Goal: Transaction & Acquisition: Purchase product/service

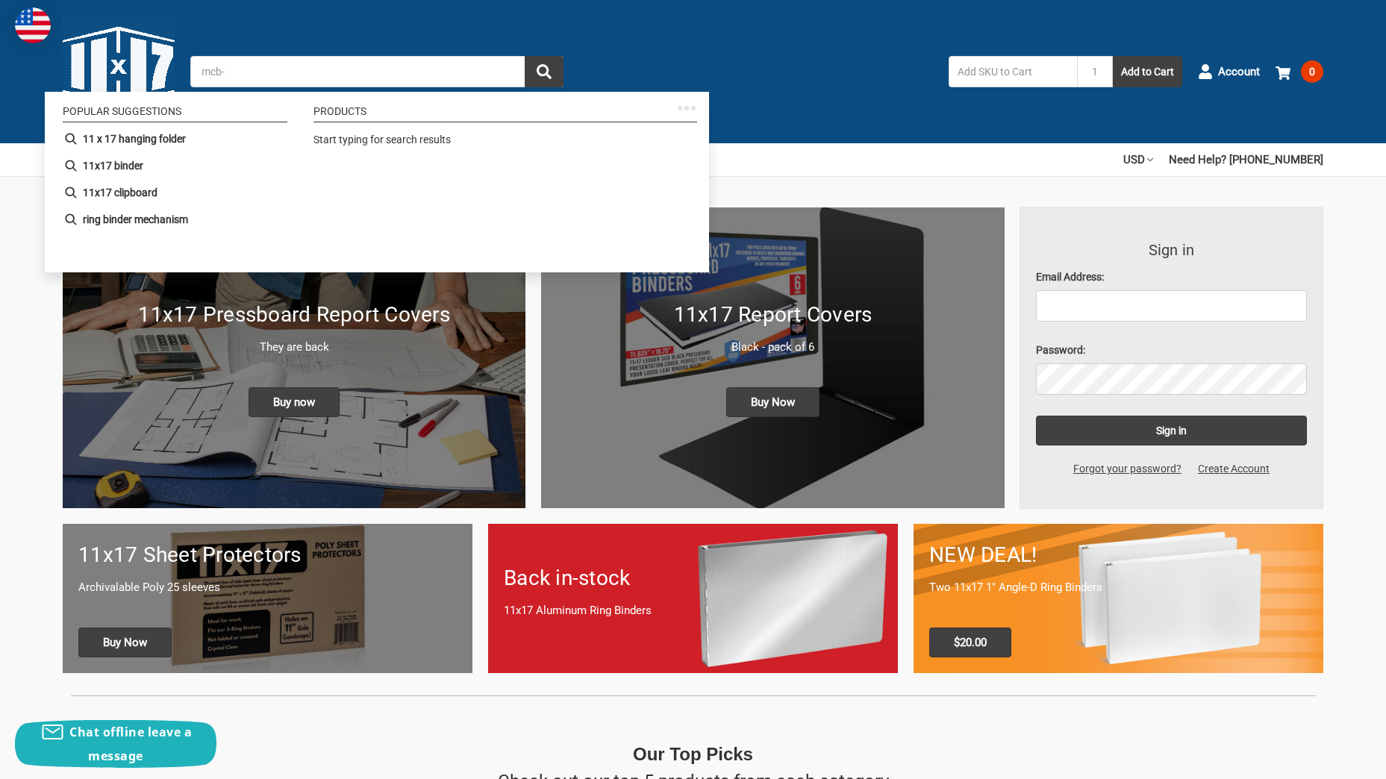
type input "mcb-2"
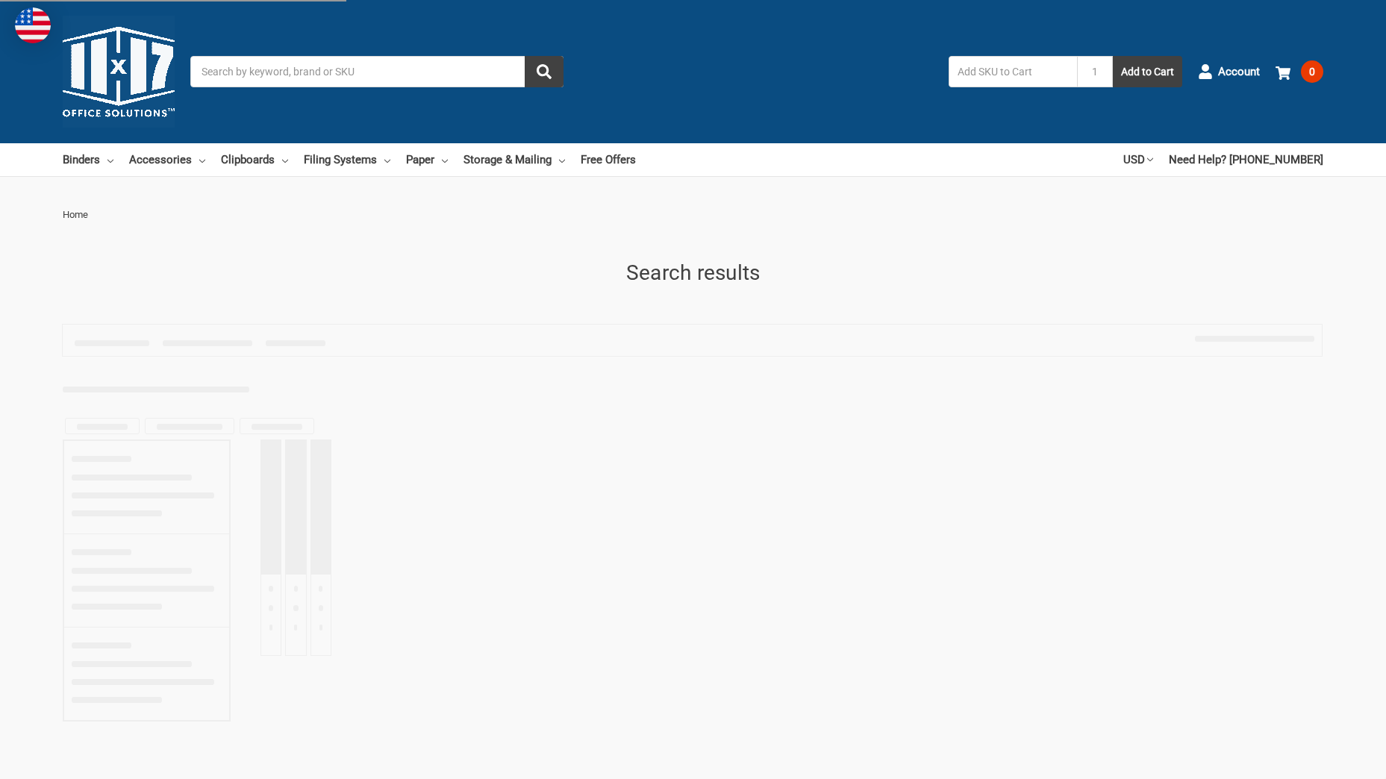
type input "mcb-2"
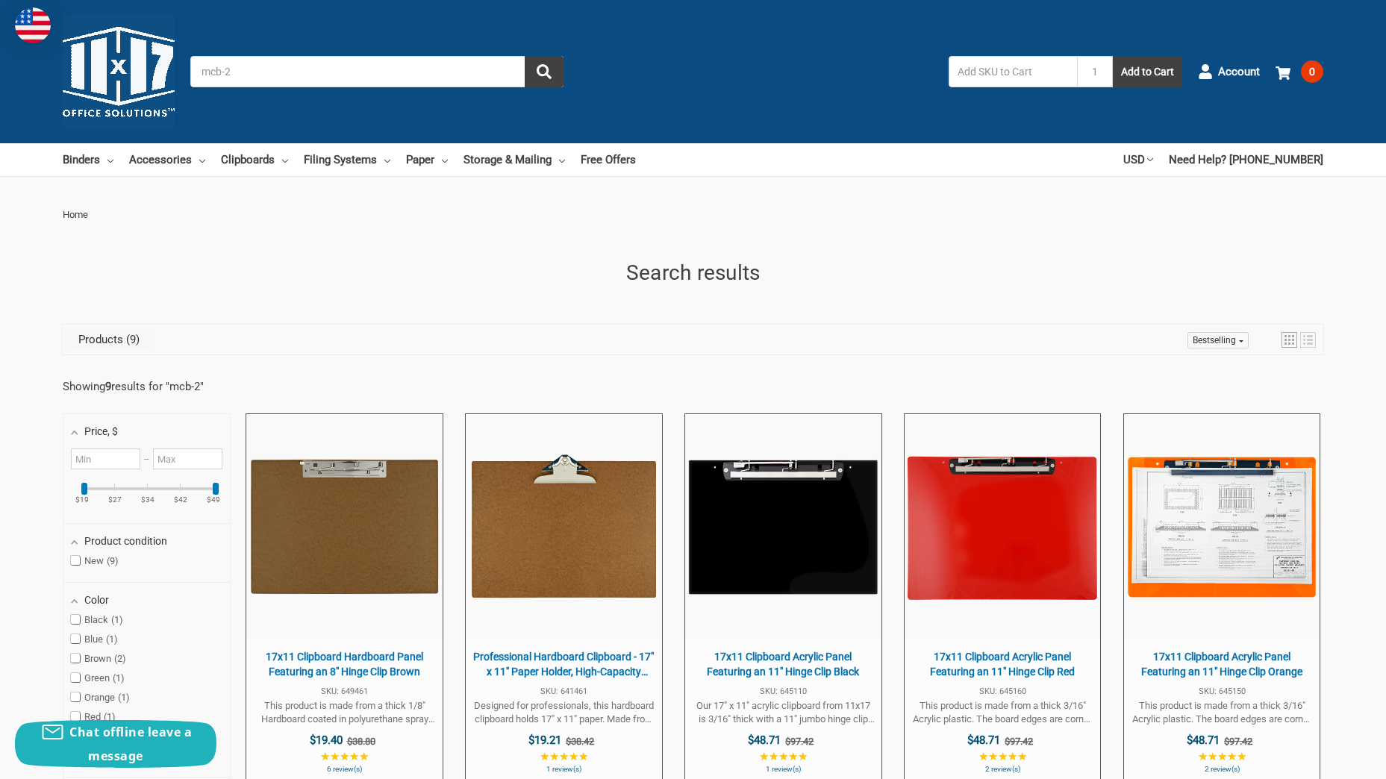
scroll to position [249, 0]
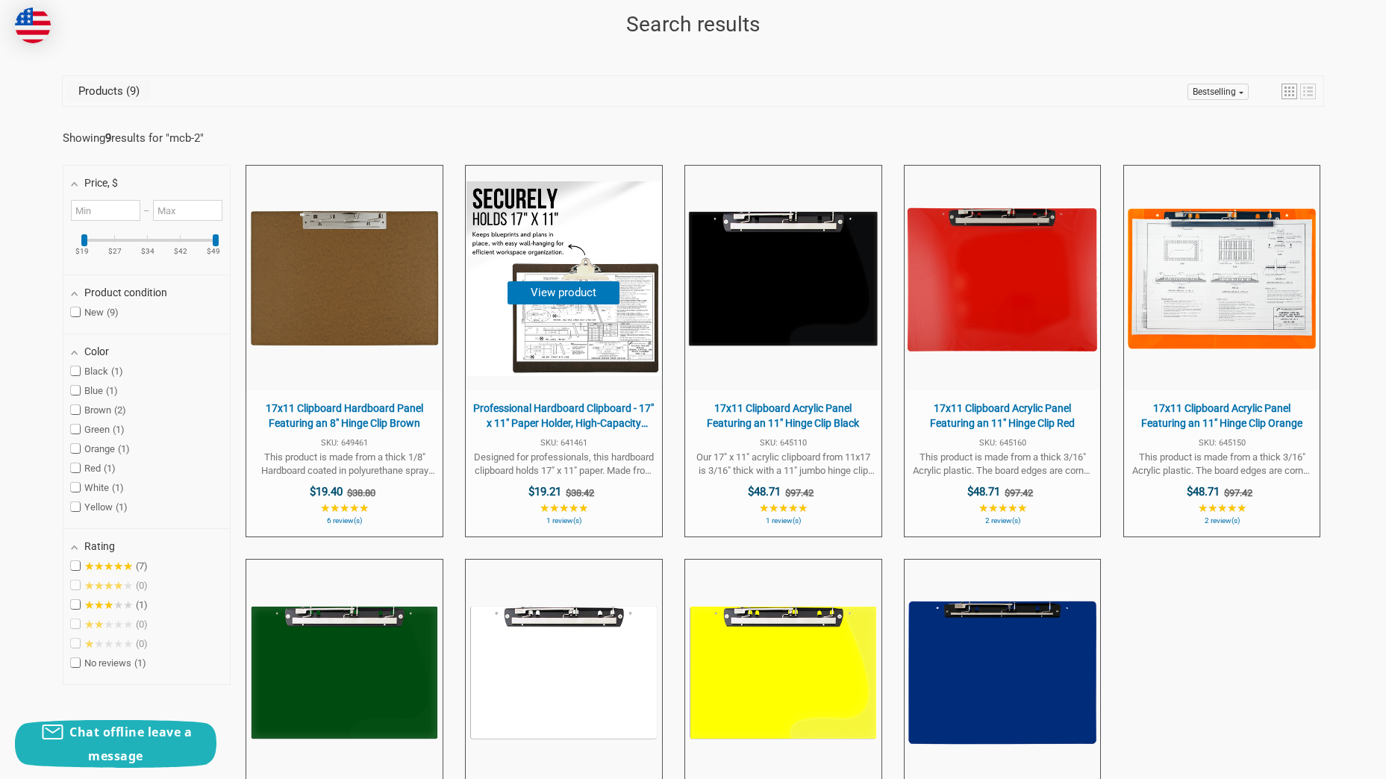
click at [544, 417] on span "Professional Hardboard Clipboard - 17" x 11" Paper Holder, High-Capacity Jumbo …" at bounding box center [563, 416] width 181 height 29
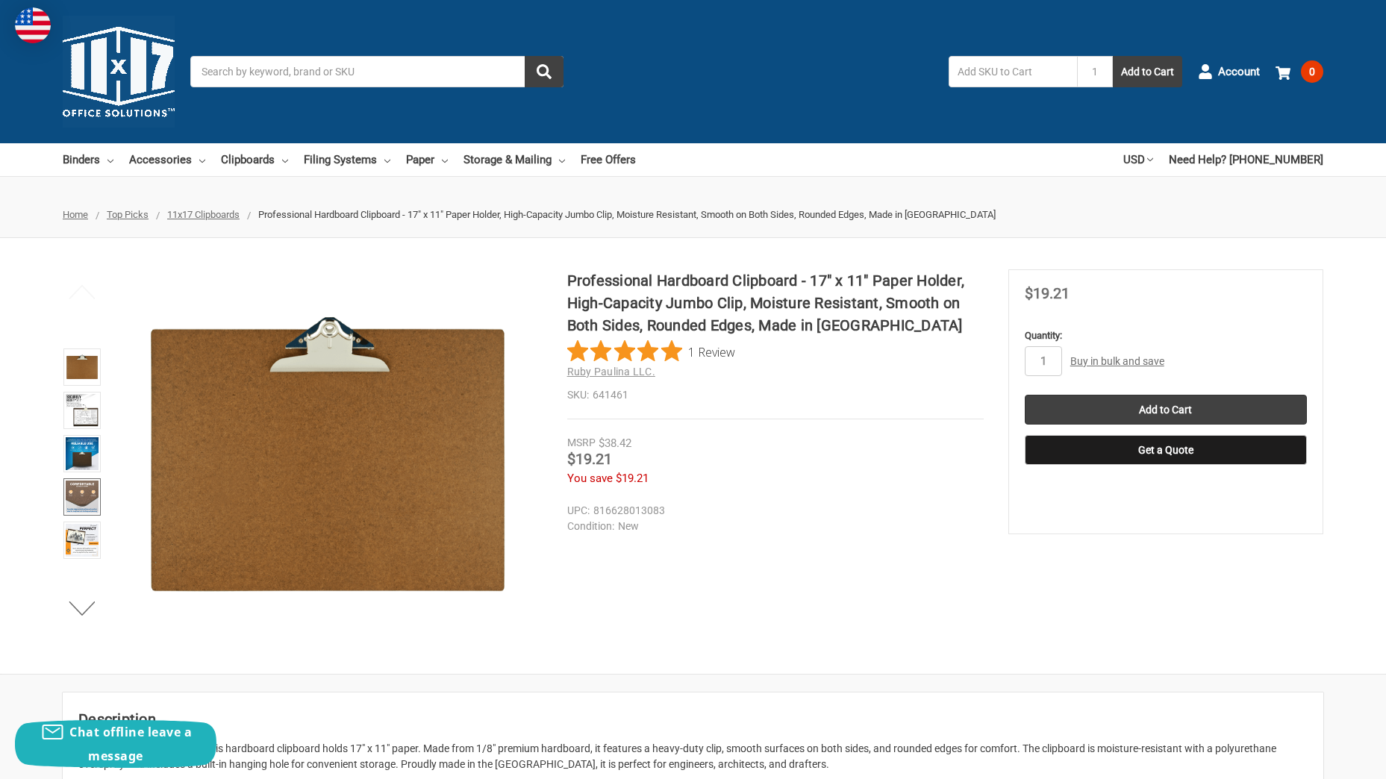
click at [84, 485] on img at bounding box center [82, 497] width 33 height 33
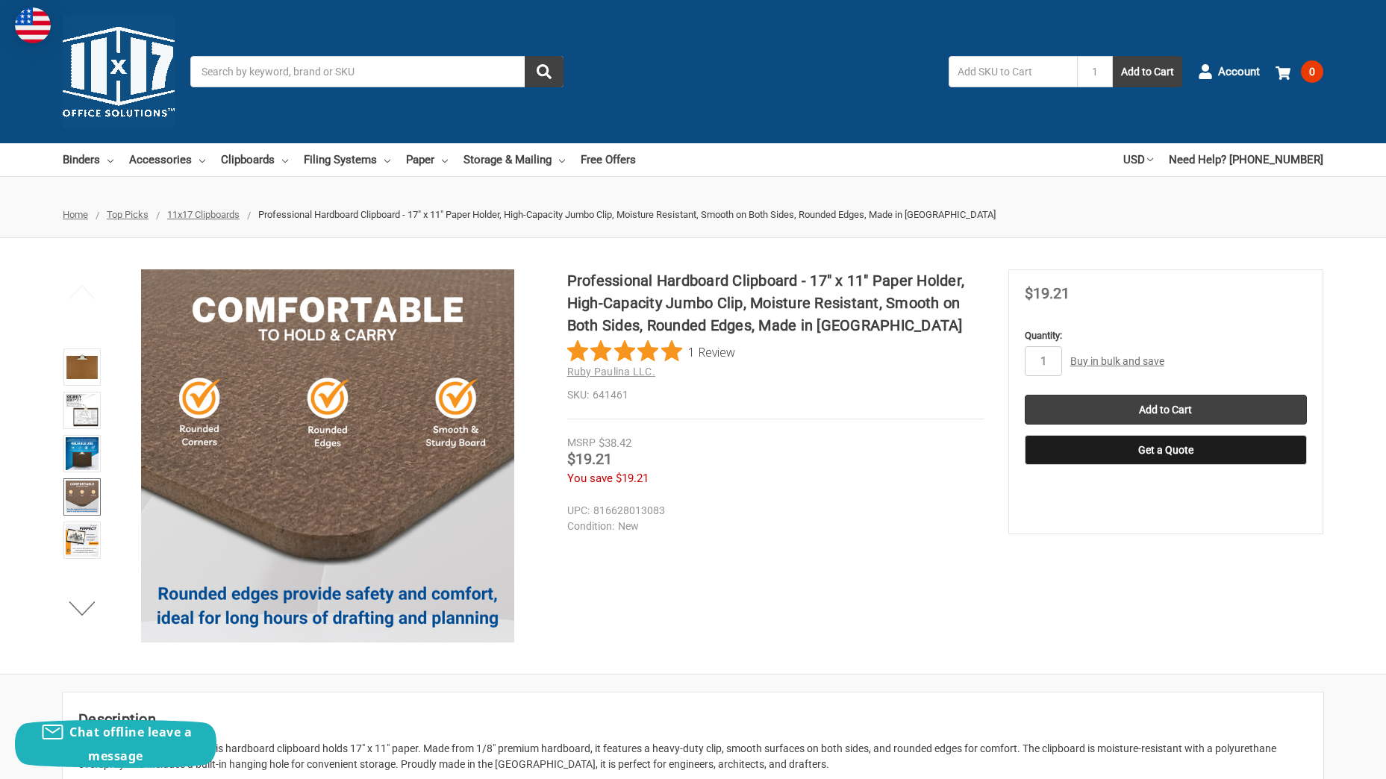
drag, startPoint x: 821, startPoint y: 605, endPoint x: 830, endPoint y: 602, distance: 9.7
click at [821, 605] on div "Professional Hardboard Clipboard - 17" x 11" Paper Holder, High-Capacity Jumbo …" at bounding box center [693, 455] width 1386 height 373
click at [790, 562] on div "Professional Hardboard Clipboard - 17" x 11" Paper Holder, High-Capacity Jumbo …" at bounding box center [693, 455] width 1386 height 373
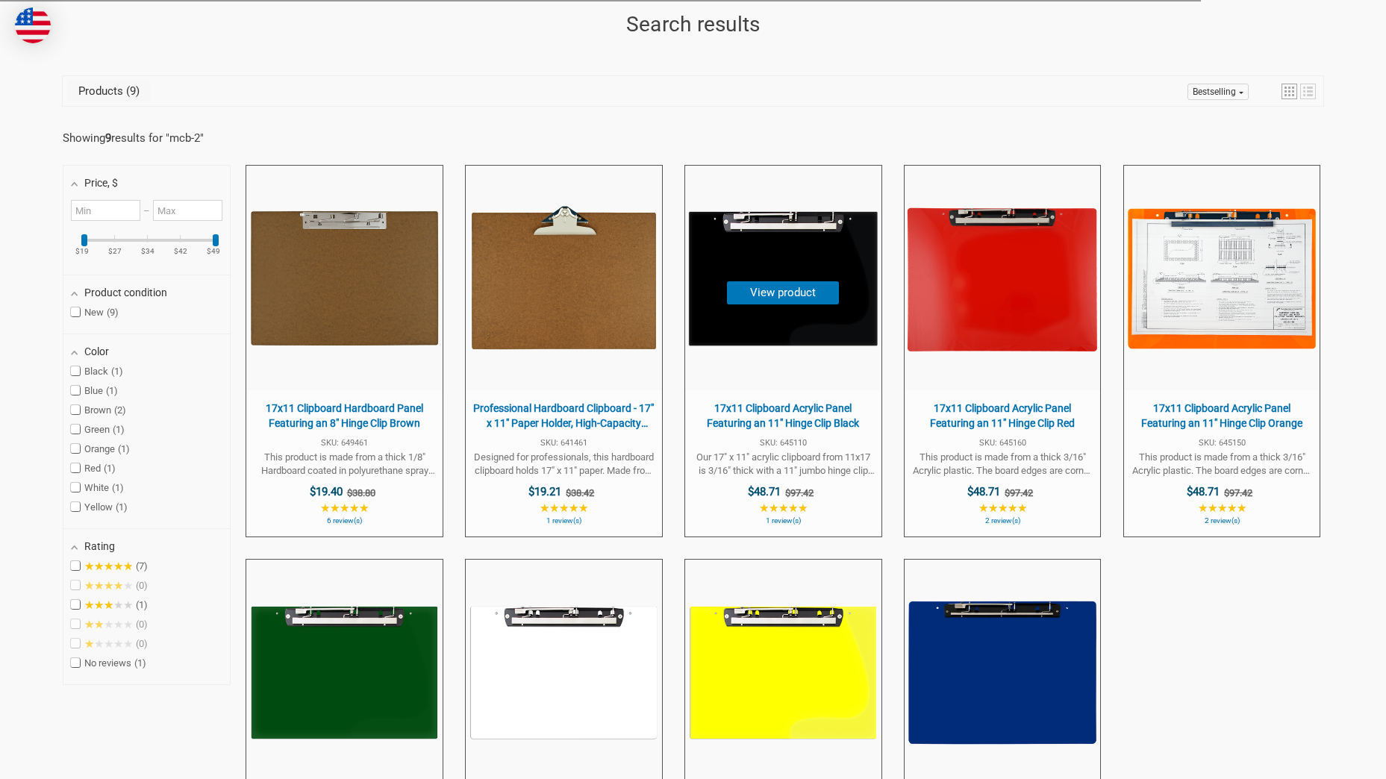
scroll to position [249, 0]
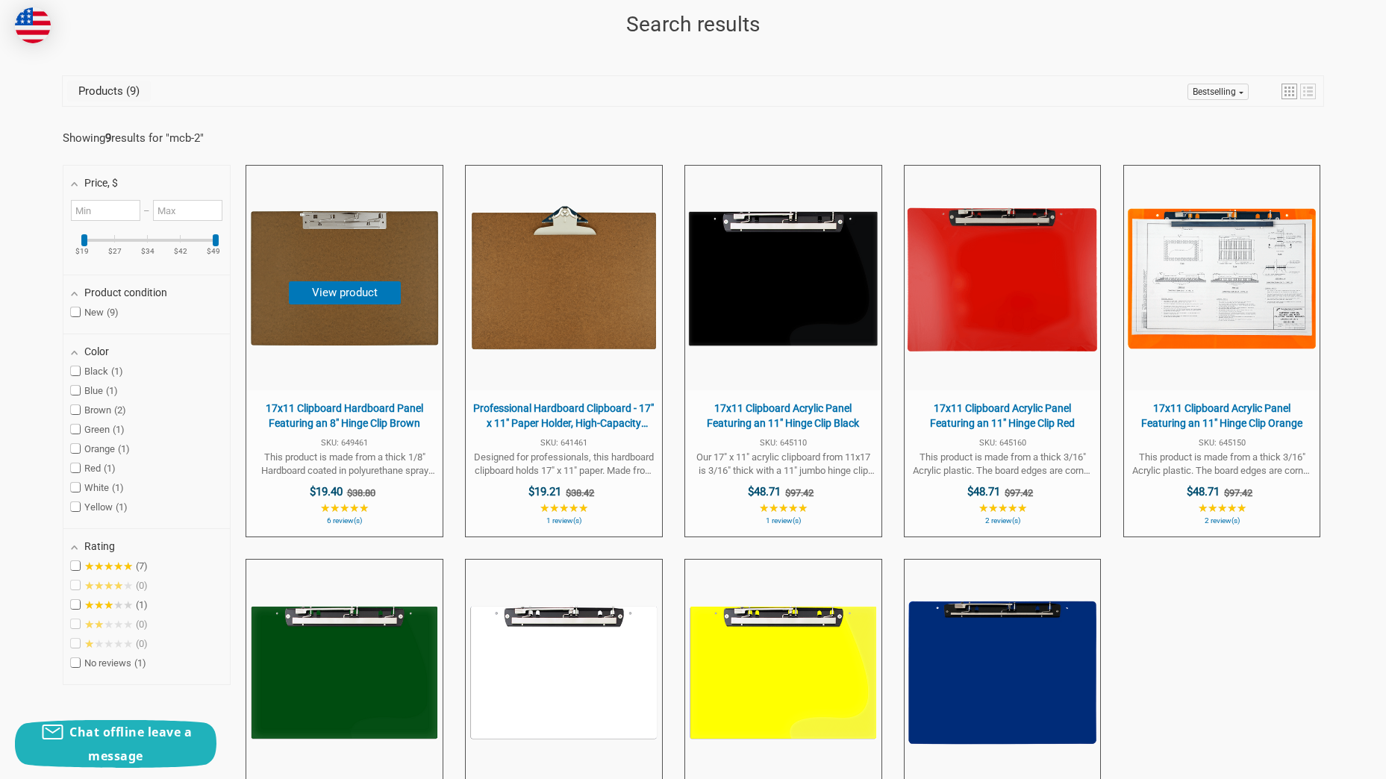
click at [332, 311] on img at bounding box center [344, 278] width 194 height 194
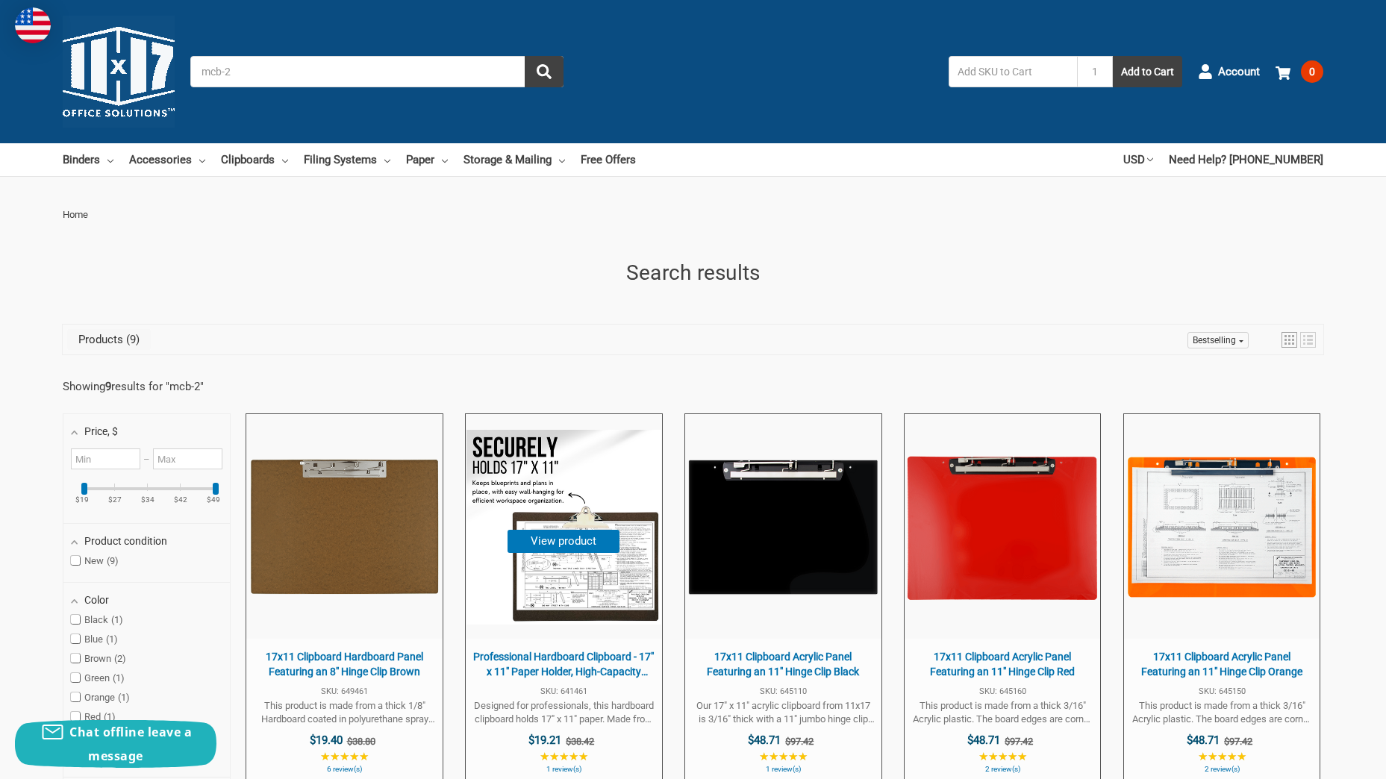
click at [590, 646] on span "Professional Hardboard Clipboard - 17" x 11" Paper Holder, High-Capacity Jumbo …" at bounding box center [564, 712] width 196 height 146
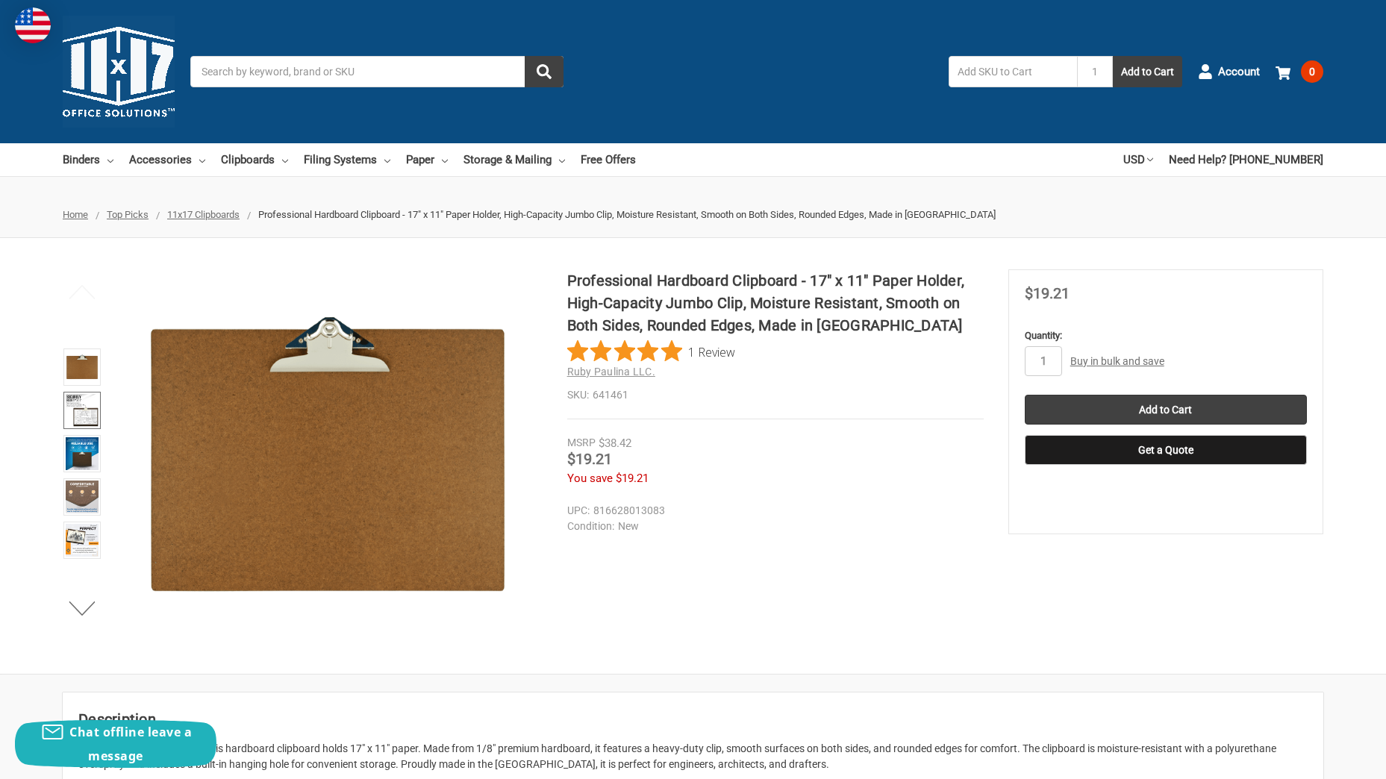
click at [72, 408] on img at bounding box center [82, 410] width 33 height 33
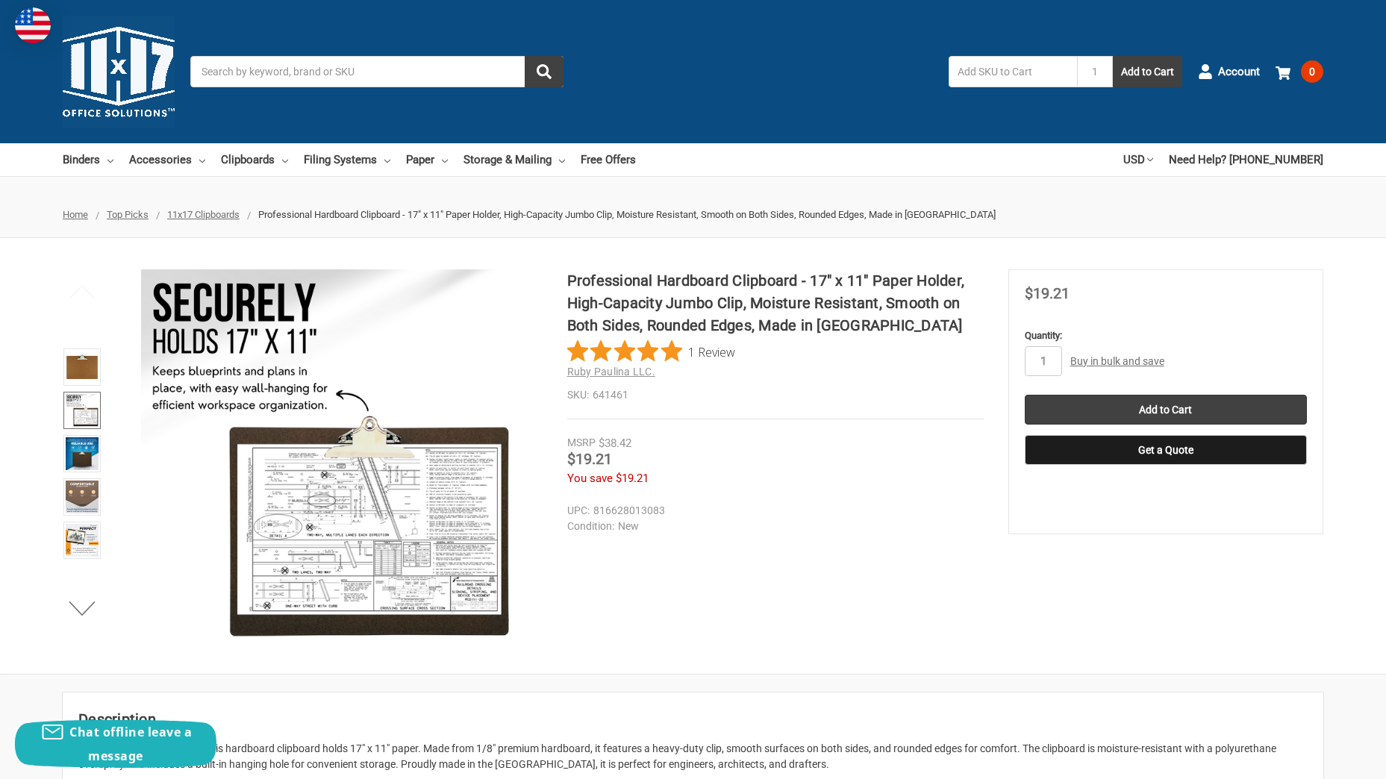
click at [754, 517] on dd "816628013083" at bounding box center [772, 511] width 410 height 16
click at [1159, 415] on input "Add to Cart" at bounding box center [1166, 410] width 282 height 30
click at [88, 605] on button "Next" at bounding box center [83, 608] width 46 height 30
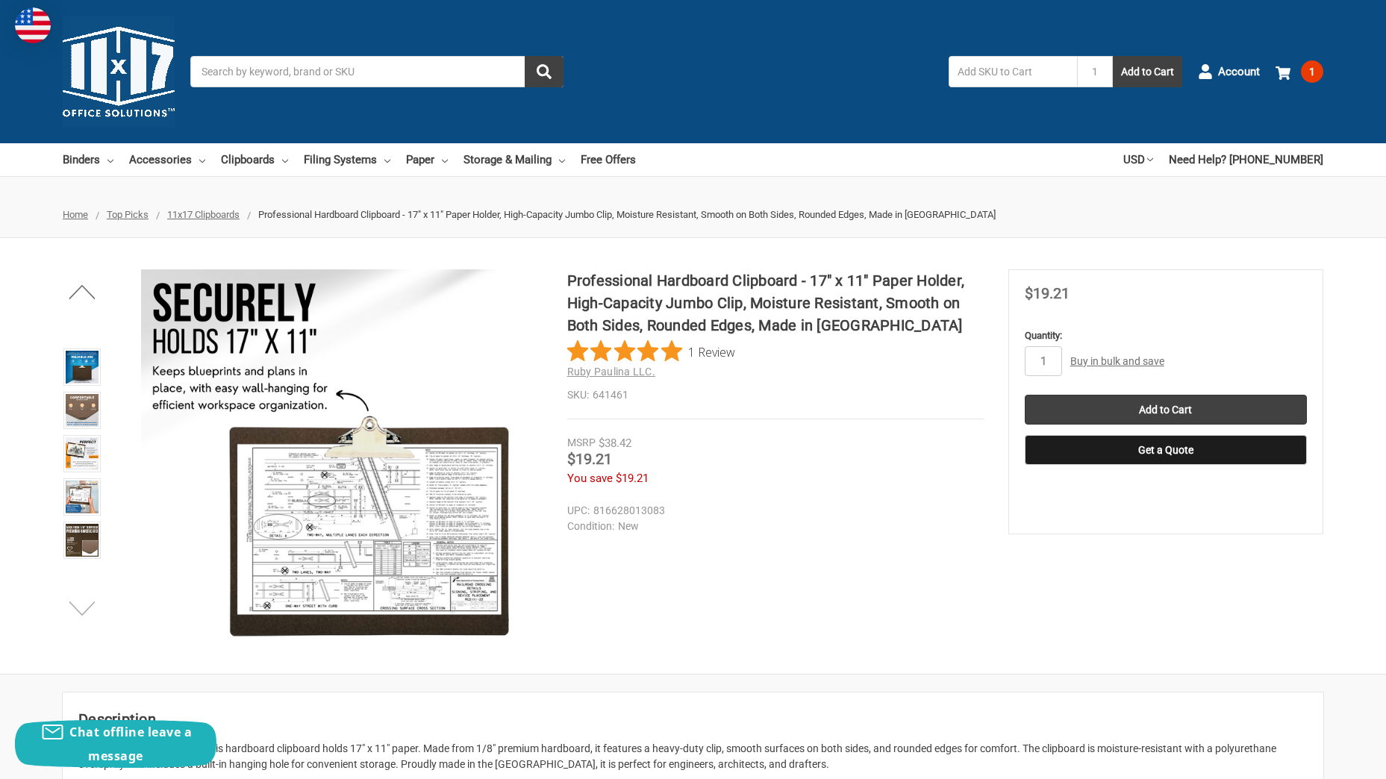
click at [88, 605] on button "Next" at bounding box center [83, 608] width 46 height 30
click at [92, 604] on button "Next" at bounding box center [83, 608] width 46 height 30
click at [84, 541] on img at bounding box center [82, 540] width 33 height 33
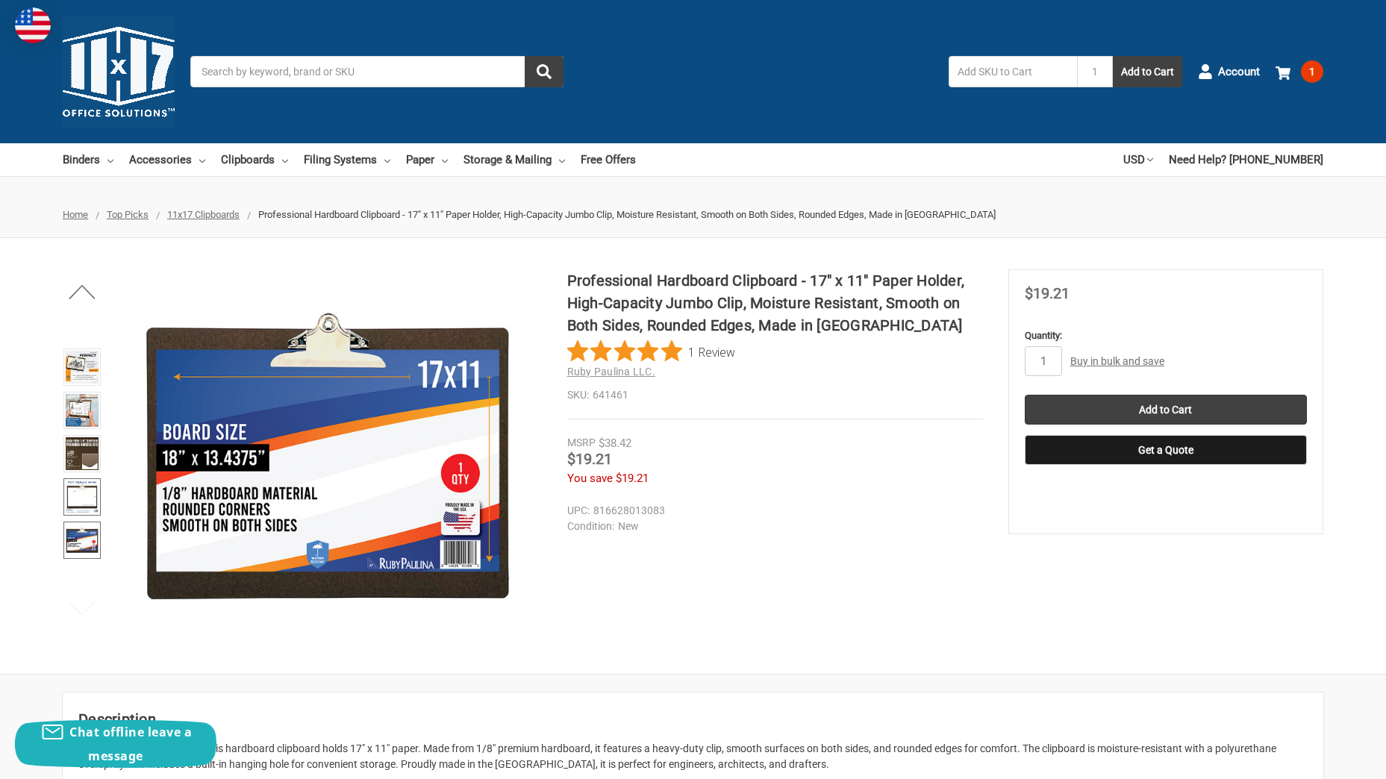
click at [94, 494] on img at bounding box center [82, 497] width 33 height 33
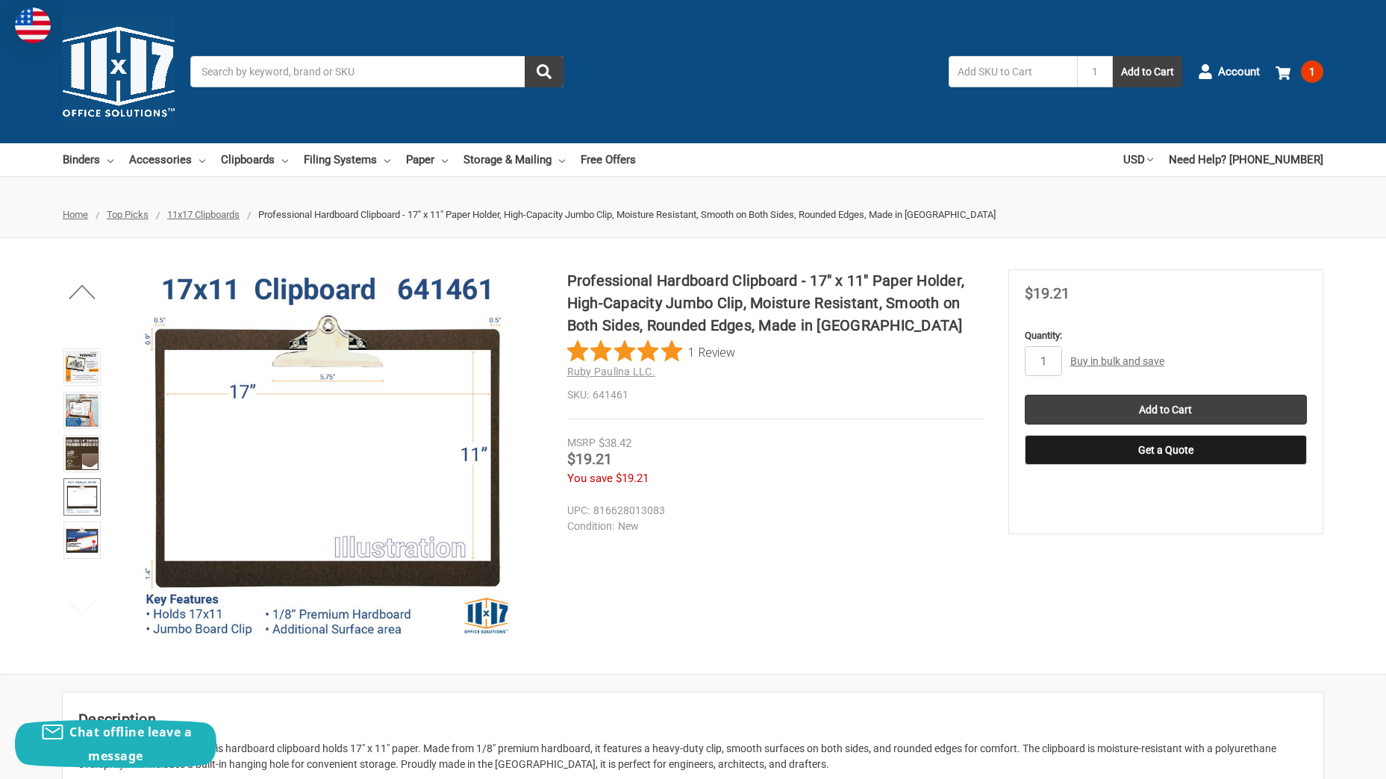
click at [779, 497] on section "Professional Hardboard Clipboard - 17" x 11" Paper Holder, High-Capacity Jumbo …" at bounding box center [787, 386] width 441 height 234
